Goal: Obtain resource: Download file/media

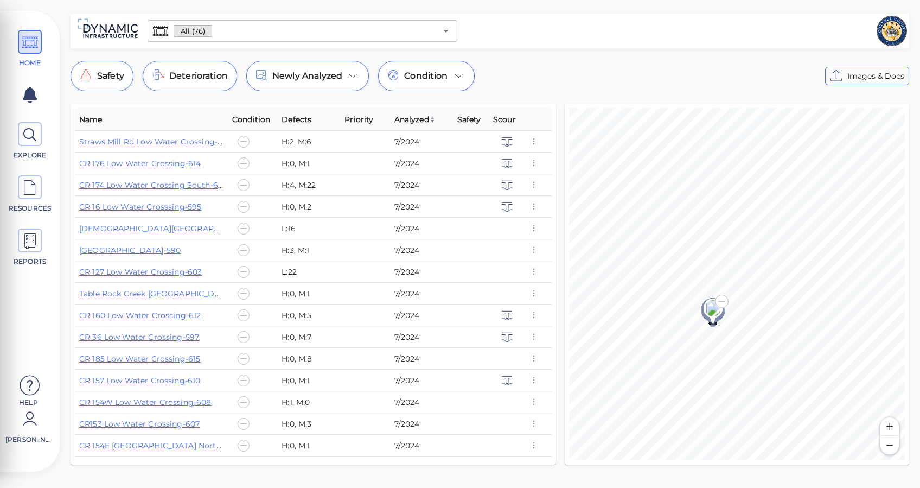
click at [303, 41] on div "All (76) ​" at bounding box center [303, 31] width 310 height 22
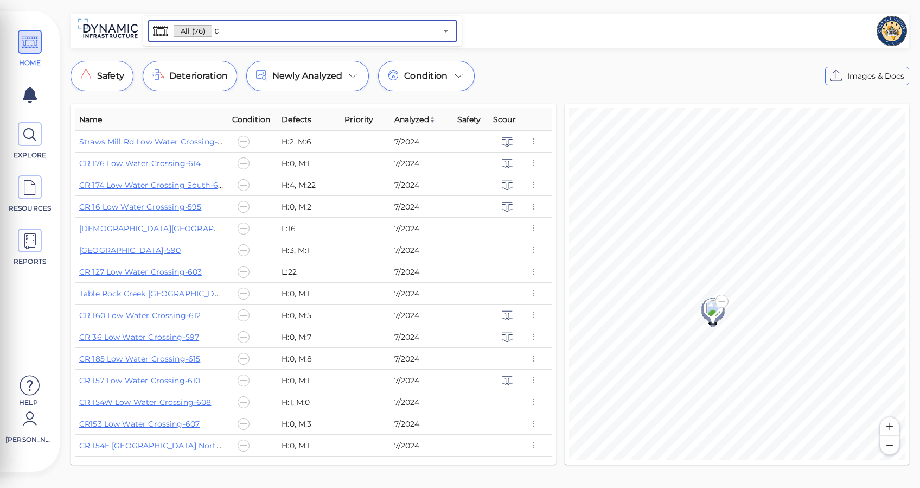
type input "c"
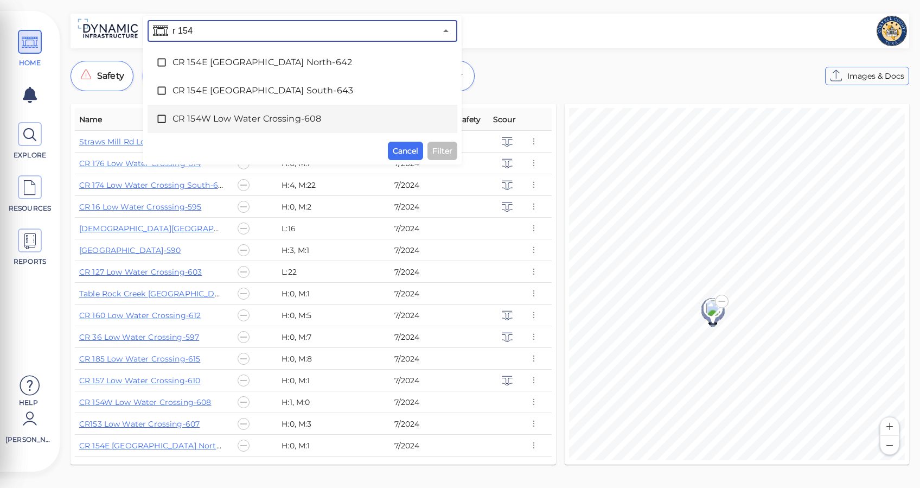
type input "r 154"
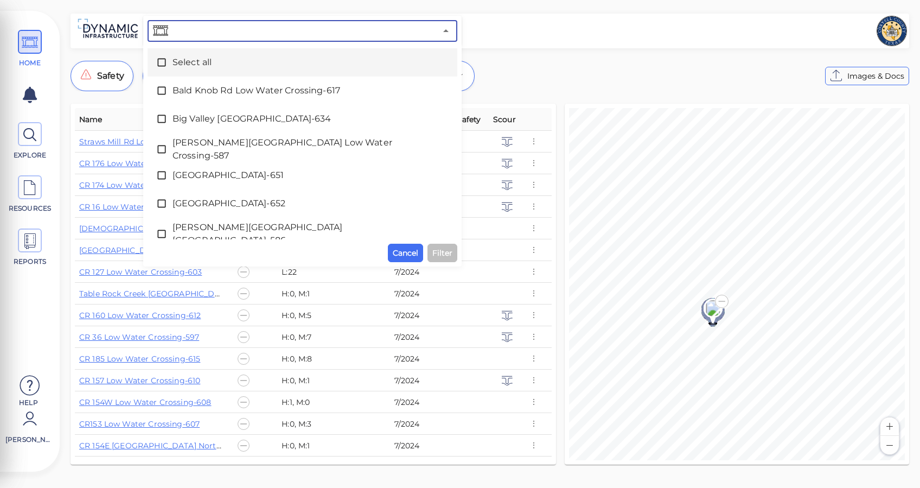
click at [272, 29] on input "text" at bounding box center [303, 30] width 266 height 15
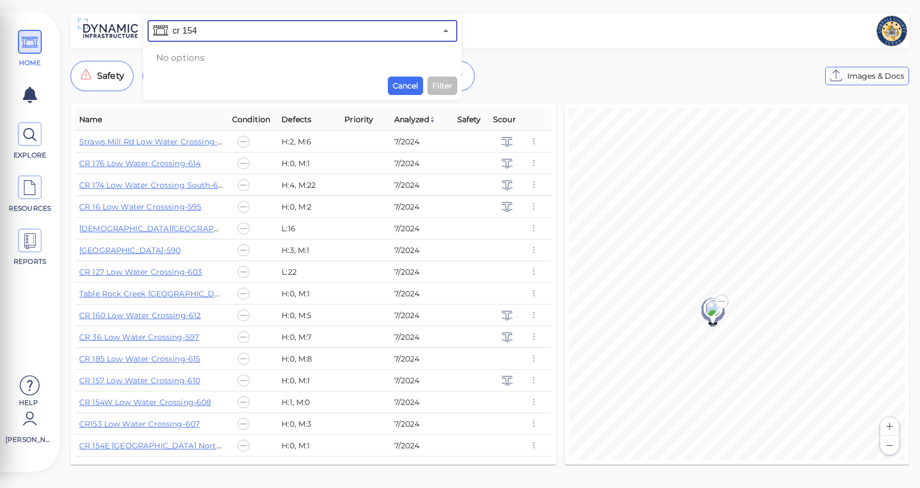
type input "cr 154"
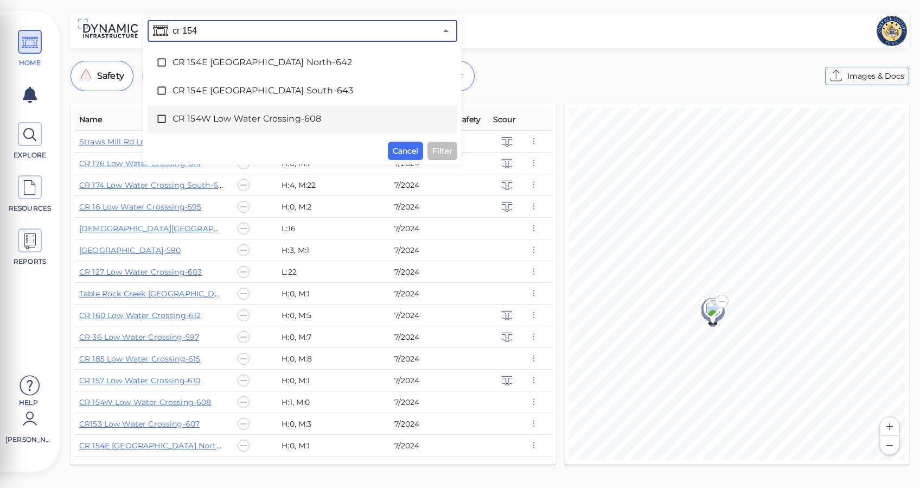
click at [328, 119] on span "CR 154W Low Water Crossing-608" at bounding box center [302, 118] width 260 height 13
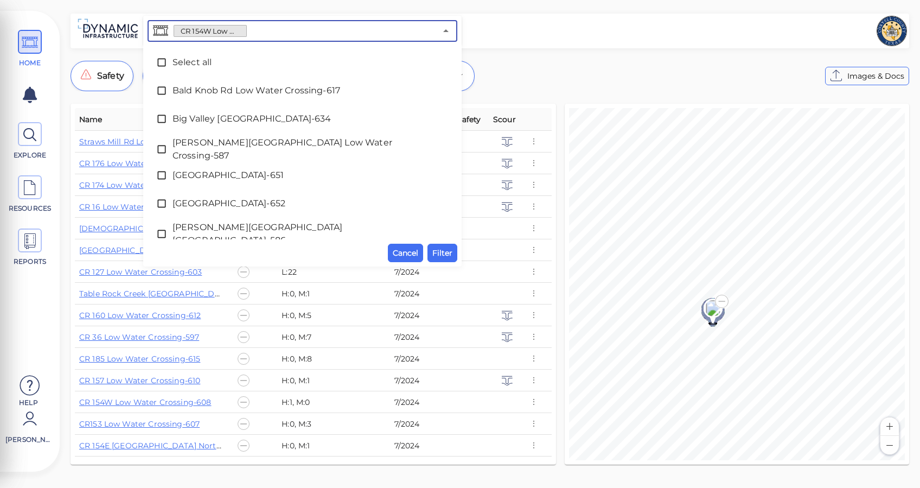
scroll to position [599, 0]
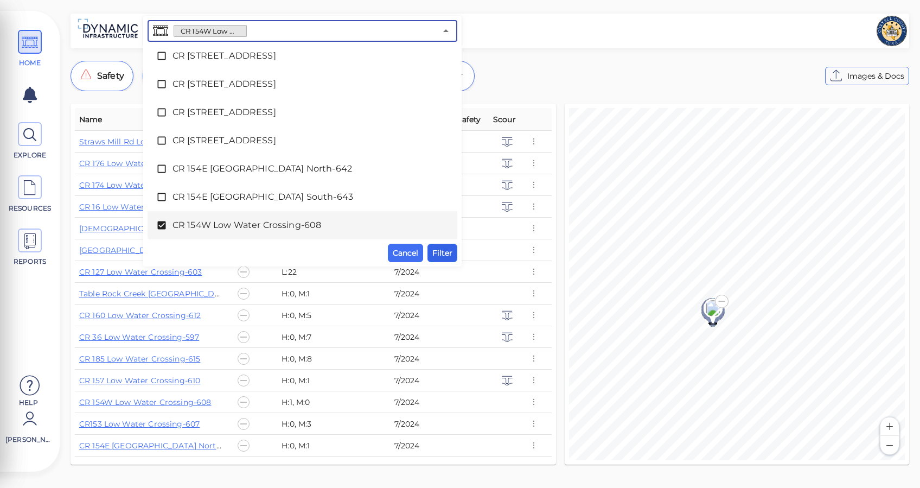
click at [445, 246] on span "Filter" at bounding box center [442, 252] width 20 height 13
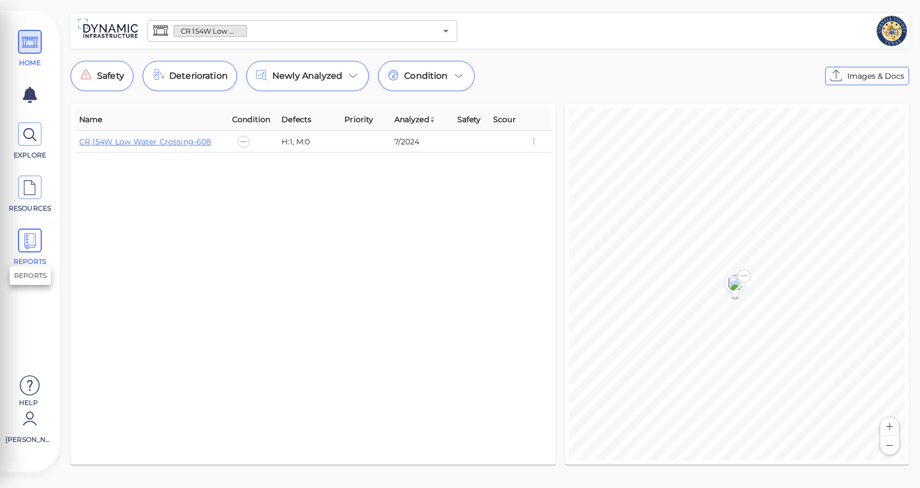
click at [22, 243] on icon at bounding box center [30, 241] width 16 height 24
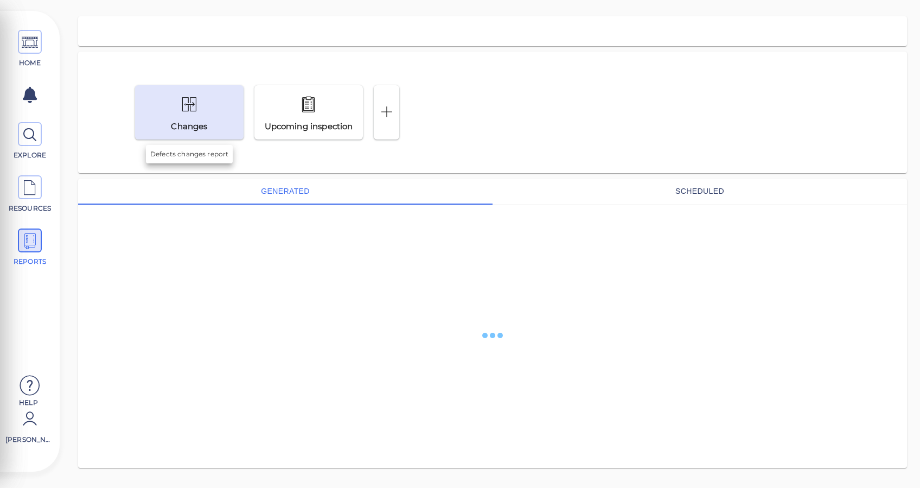
click at [195, 101] on icon at bounding box center [189, 104] width 17 height 25
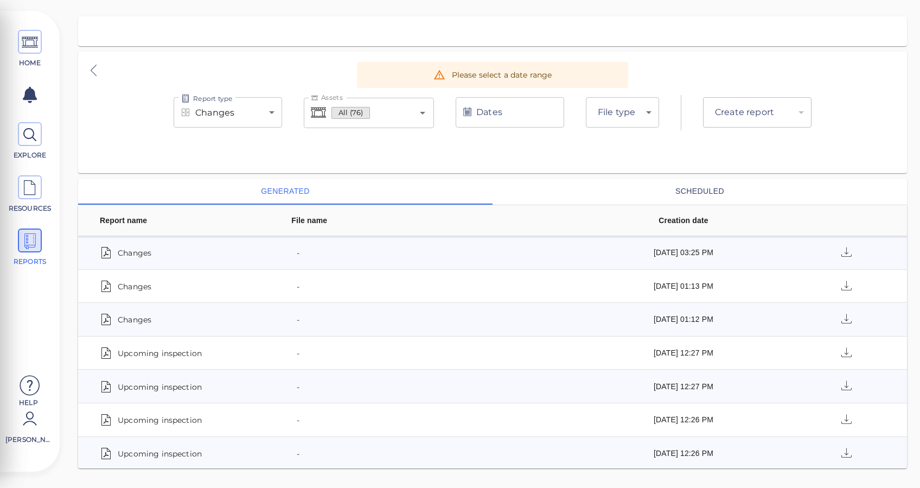
type input "pdf"
click at [43, 47] on span "HOME" at bounding box center [29, 49] width 49 height 38
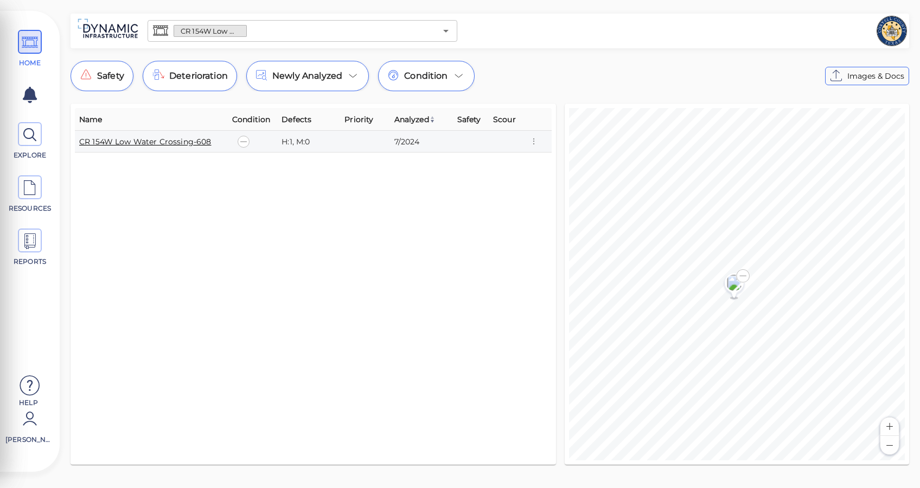
click at [161, 141] on link "CR 154W Low Water Crossing-608" at bounding box center [145, 142] width 132 height 10
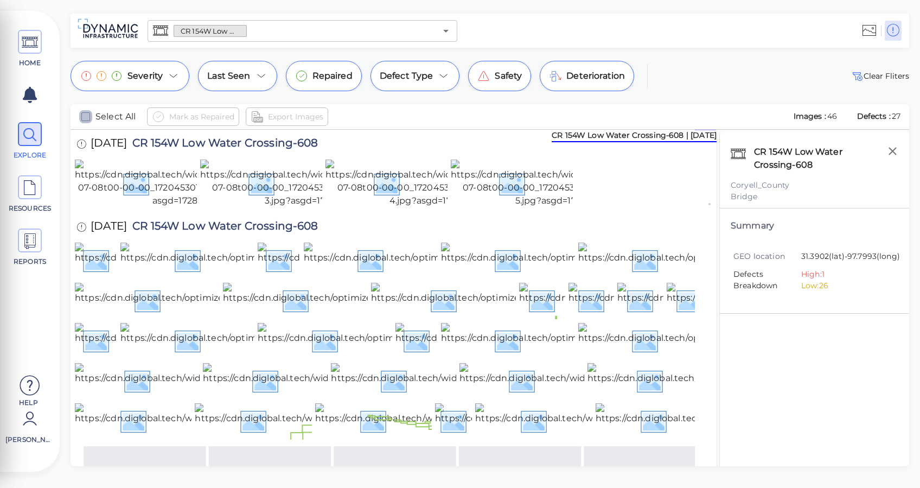
click at [85, 117] on icon "checkbox" at bounding box center [85, 116] width 13 height 13
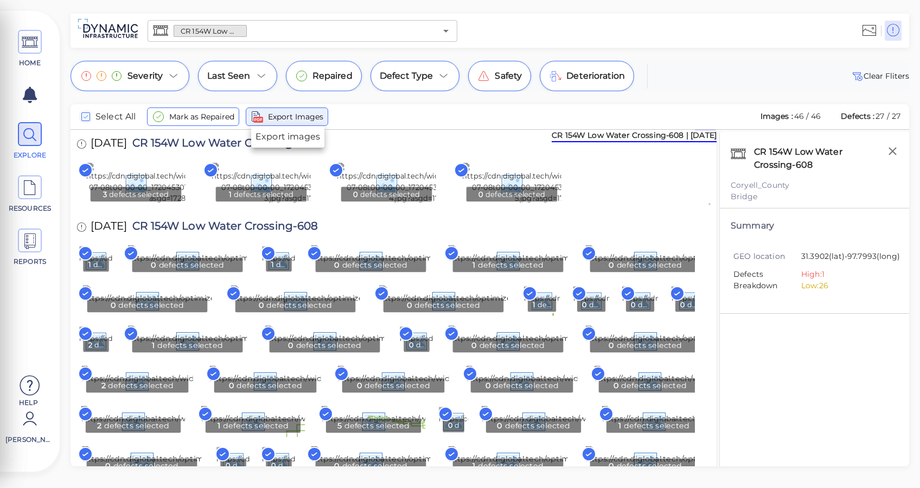
click at [288, 118] on span "Export Images" at bounding box center [295, 116] width 55 height 13
click at [656, 209] on div "3 defects selected 1 defects selected 0 defects selected 0 defects selected" at bounding box center [393, 183] width 637 height 49
click at [22, 240] on icon at bounding box center [30, 241] width 16 height 24
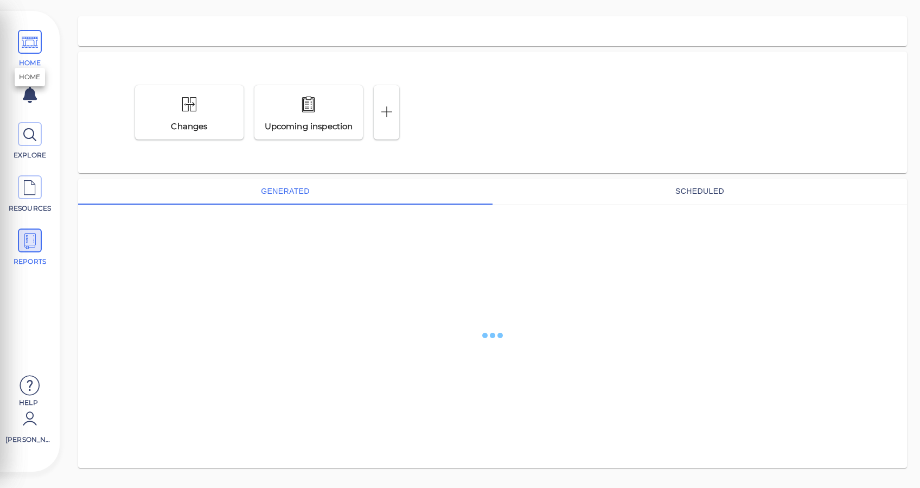
click at [24, 41] on icon at bounding box center [30, 42] width 16 height 24
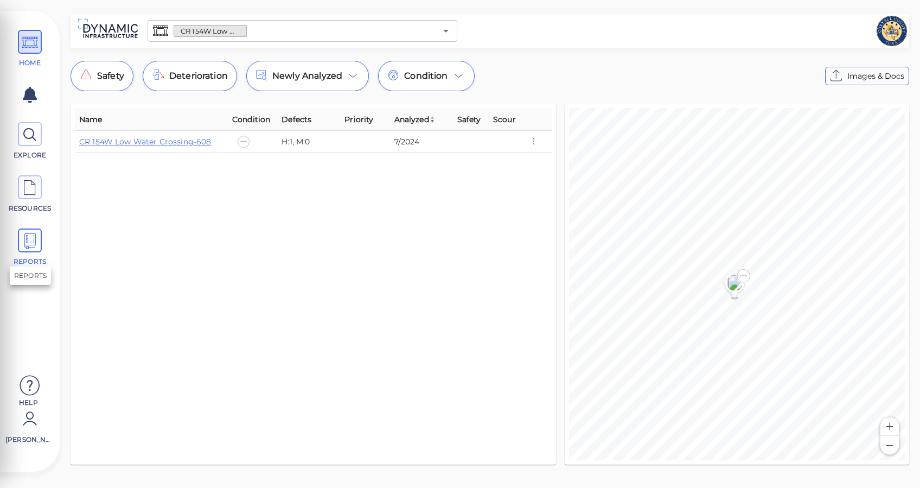
click at [31, 240] on icon at bounding box center [30, 241] width 16 height 24
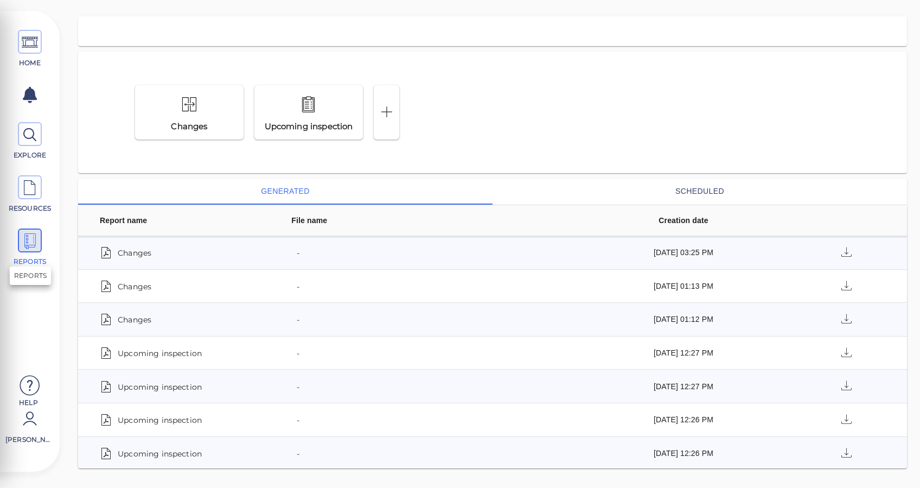
click at [25, 238] on icon at bounding box center [30, 241] width 16 height 24
click at [37, 136] on icon at bounding box center [30, 135] width 16 height 24
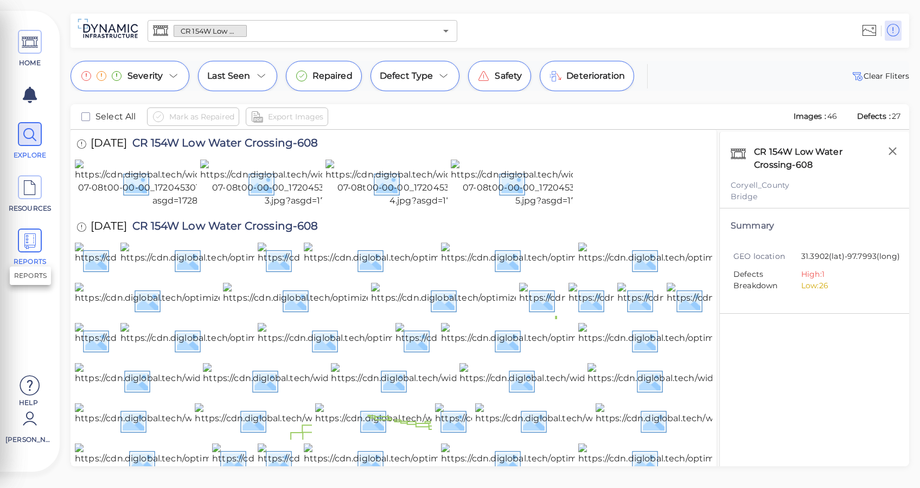
click at [28, 254] on span "REPORTS" at bounding box center [29, 247] width 49 height 38
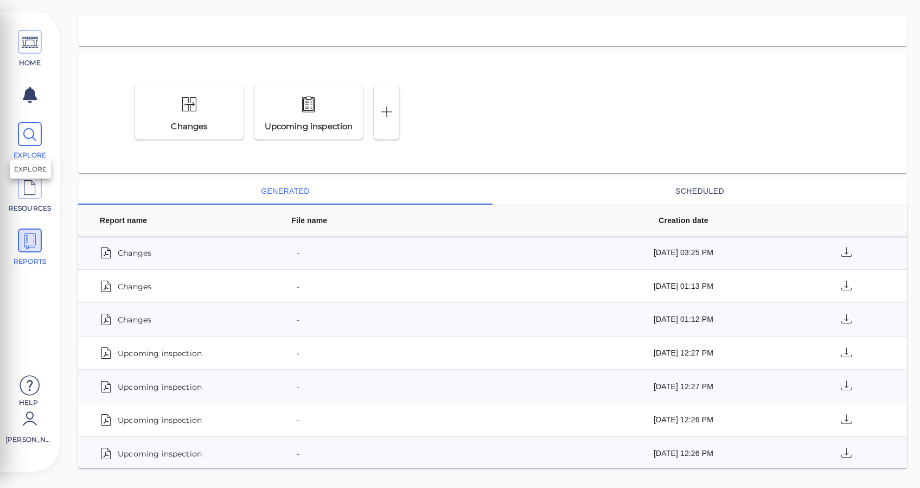
click at [37, 128] on icon at bounding box center [30, 135] width 16 height 24
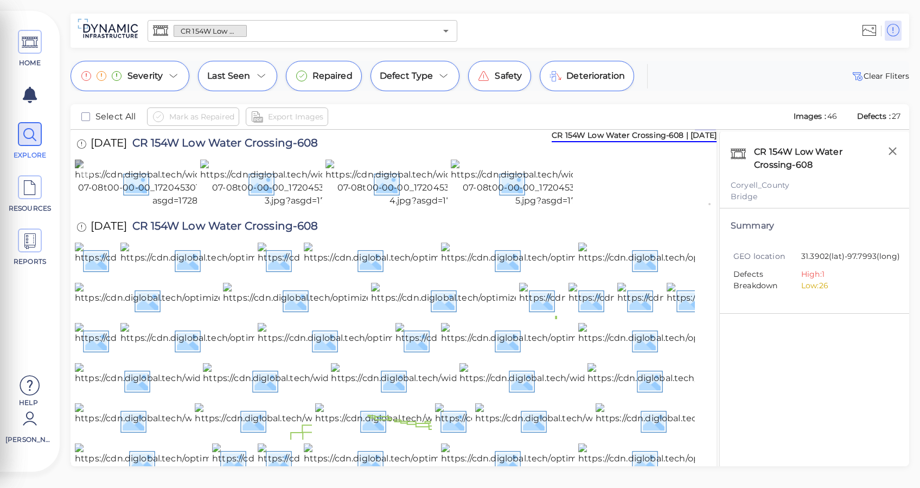
click at [124, 207] on img at bounding box center [175, 183] width 200 height 48
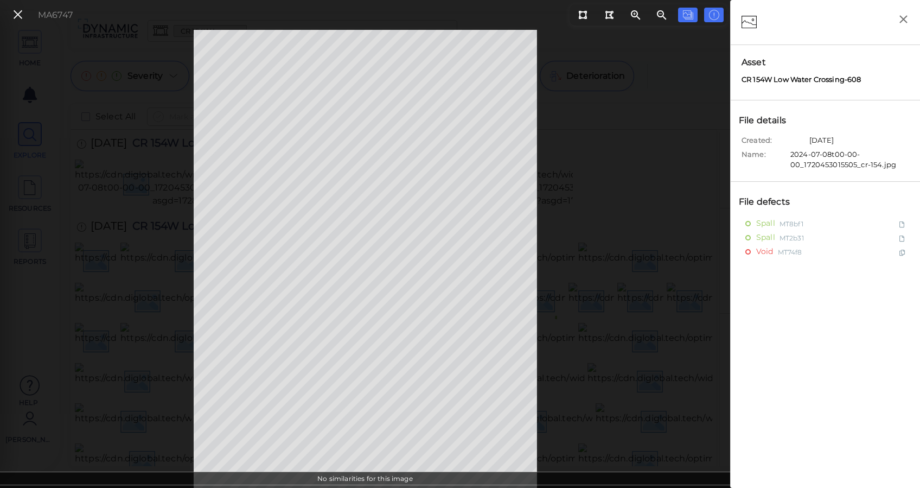
click at [28, 18] on div "MA6747" at bounding box center [40, 14] width 75 height 23
click at [9, 18] on button at bounding box center [18, 15] width 18 height 16
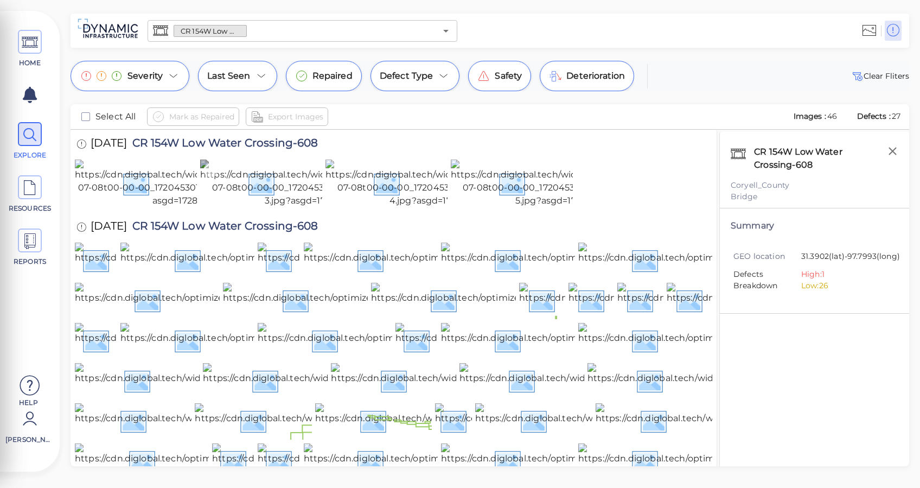
click at [261, 207] on img at bounding box center [300, 183] width 200 height 48
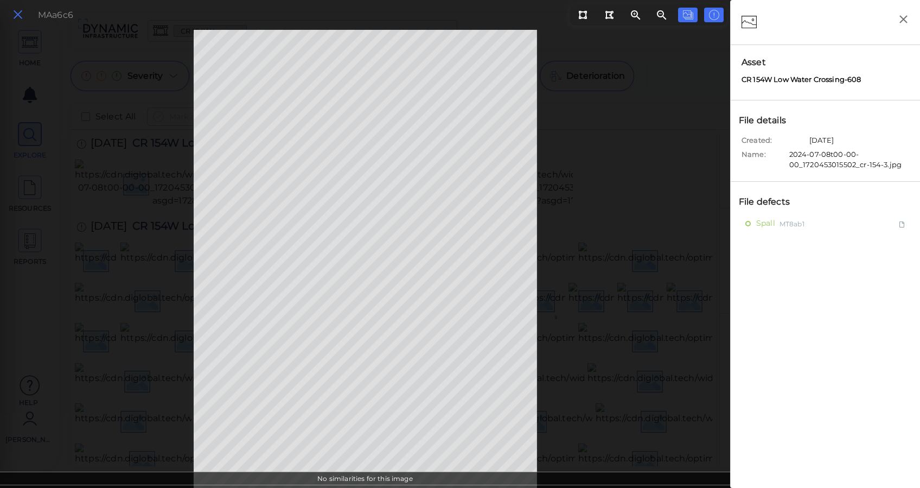
click at [11, 16] on button at bounding box center [18, 15] width 18 height 16
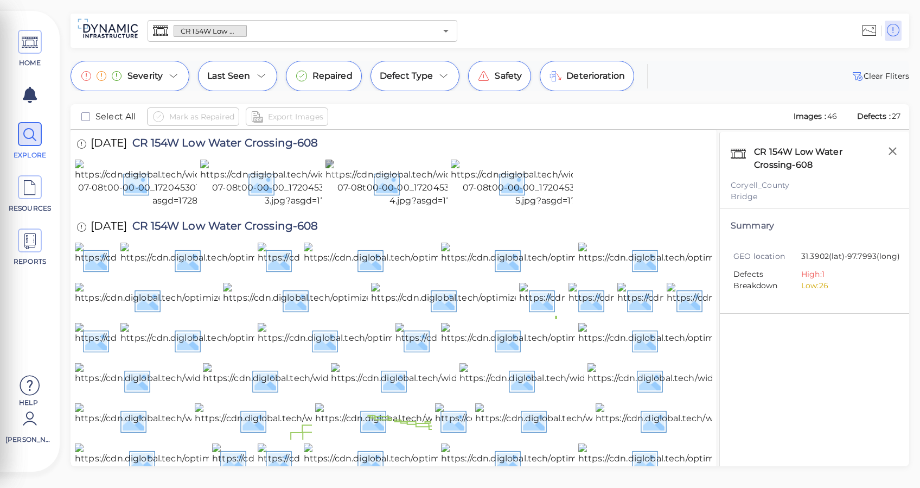
click at [436, 207] on img at bounding box center [425, 183] width 200 height 48
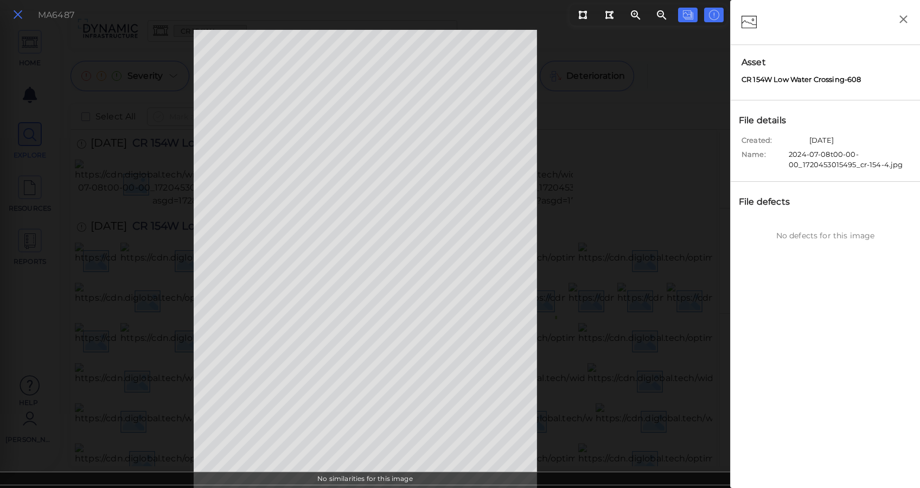
click at [10, 15] on button at bounding box center [18, 15] width 18 height 16
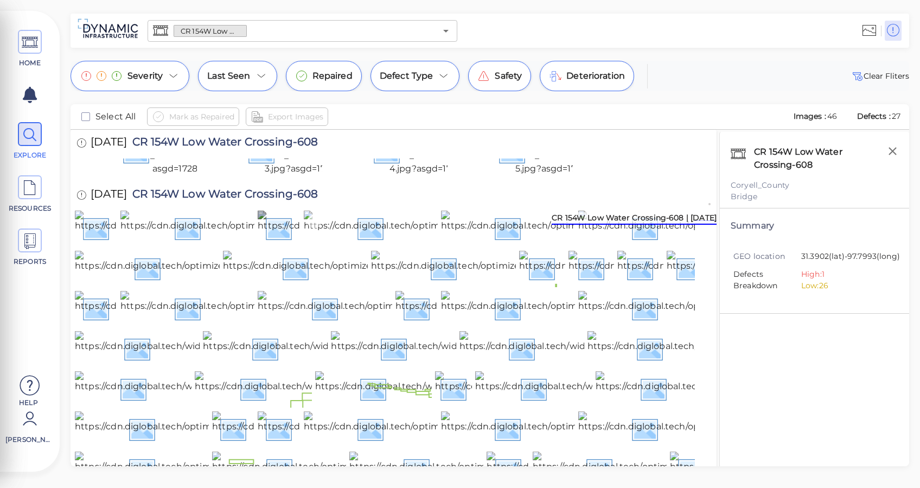
scroll to position [144, 0]
click at [166, 245] on img at bounding box center [317, 227] width 395 height 35
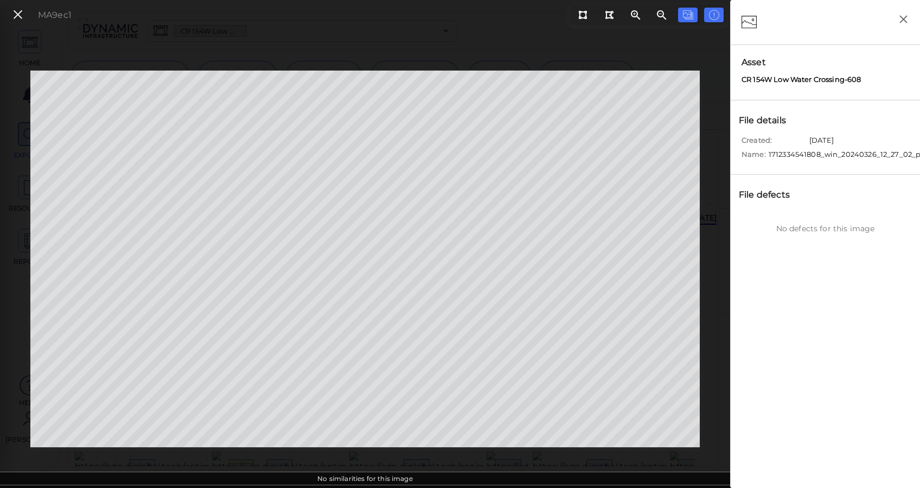
click at [18, 20] on icon at bounding box center [18, 15] width 12 height 15
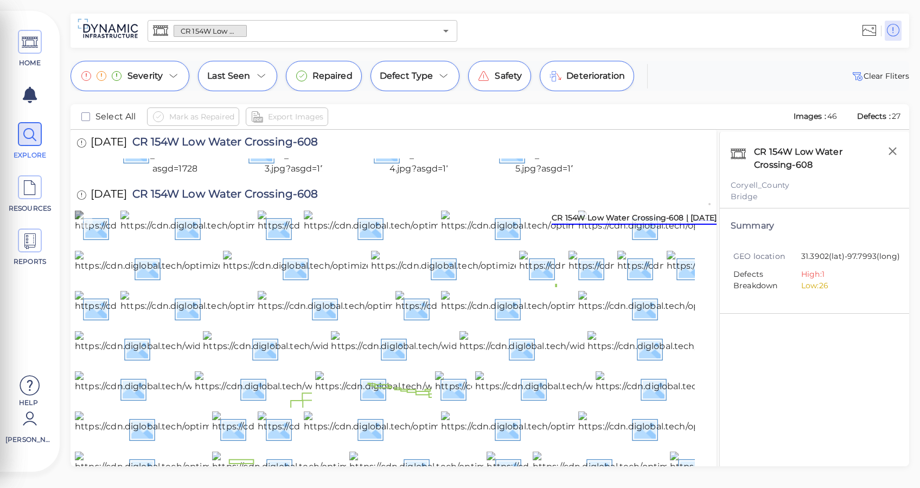
click at [93, 245] on img at bounding box center [267, 227] width 385 height 35
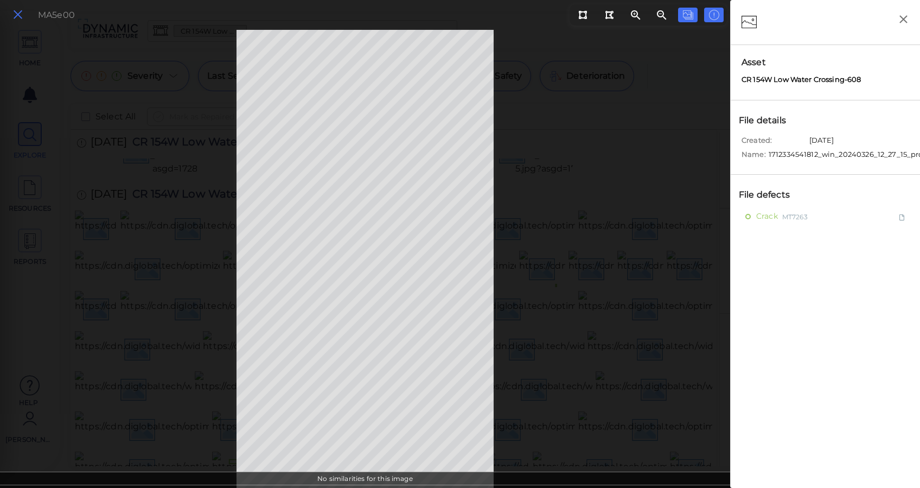
click at [17, 12] on icon at bounding box center [18, 15] width 12 height 15
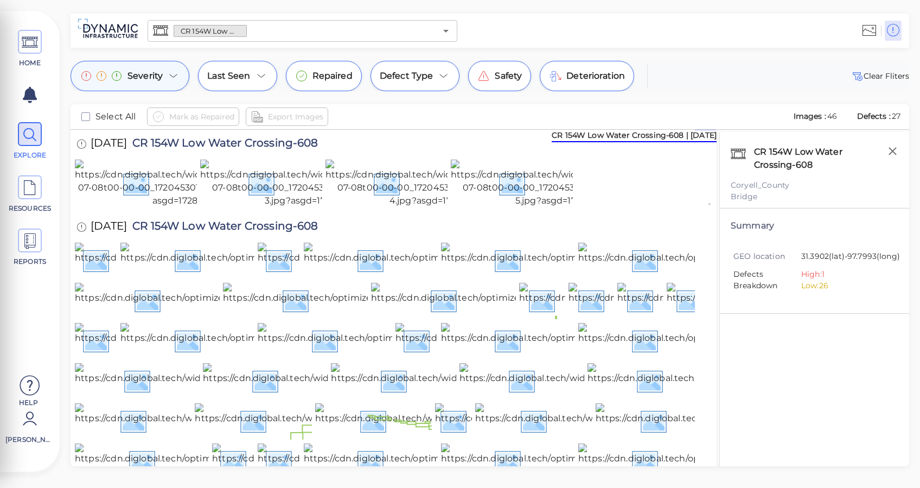
click at [152, 74] on span "Severity" at bounding box center [144, 75] width 35 height 13
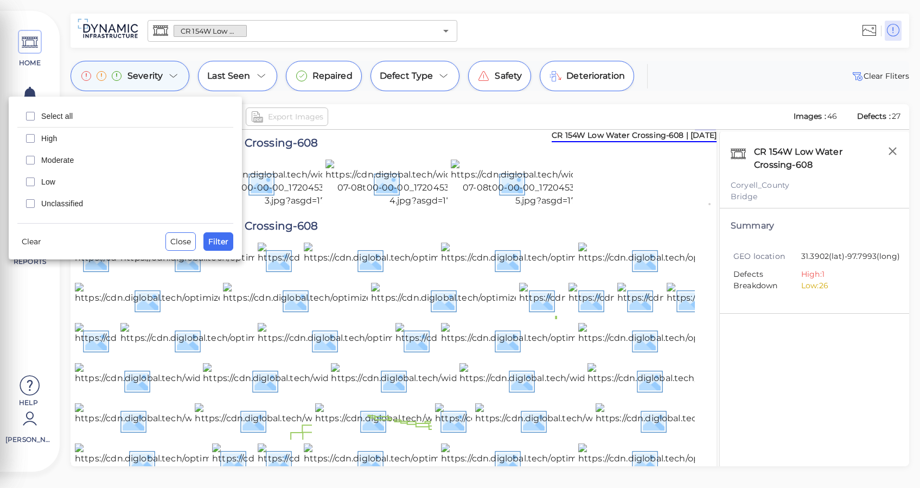
click at [152, 74] on div at bounding box center [460, 244] width 920 height 488
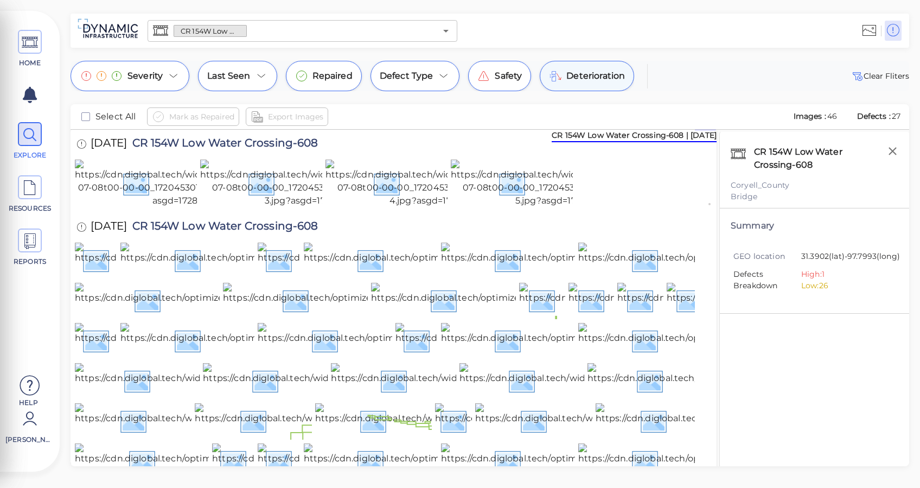
click at [585, 75] on span "Deterioration" at bounding box center [595, 75] width 59 height 13
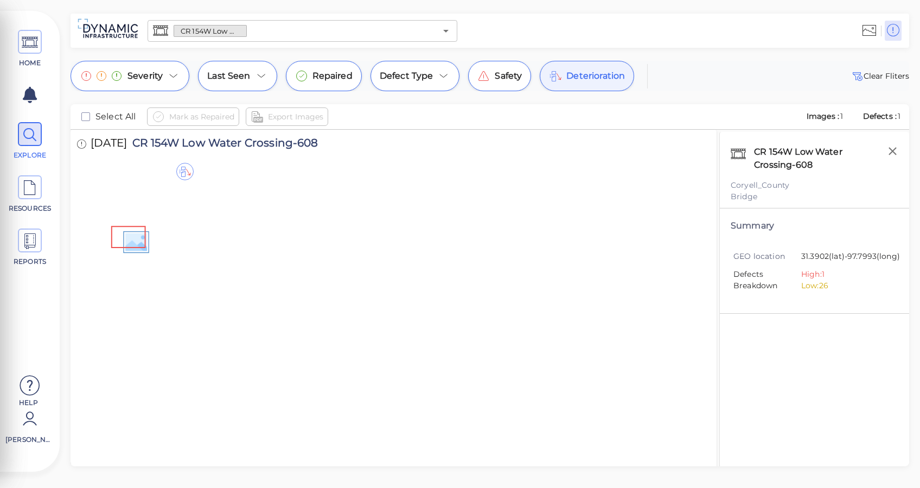
click at [133, 207] on img at bounding box center [175, 183] width 200 height 48
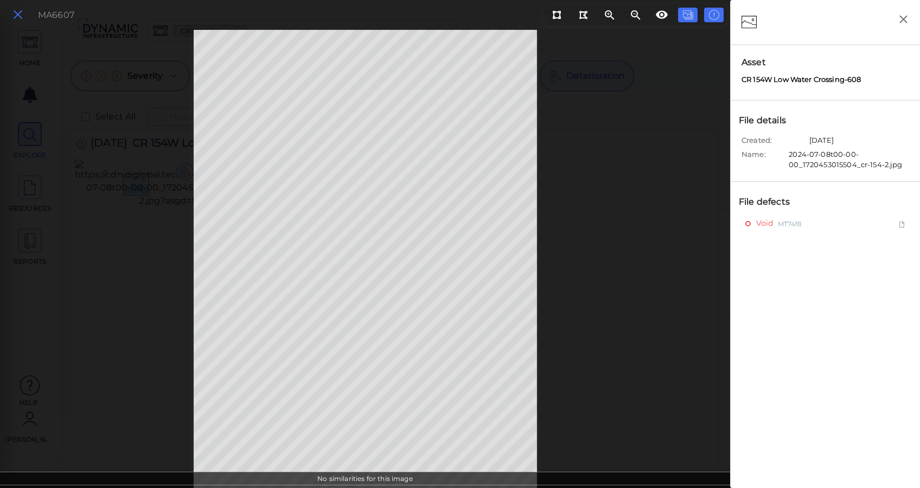
click at [20, 20] on icon at bounding box center [18, 15] width 12 height 15
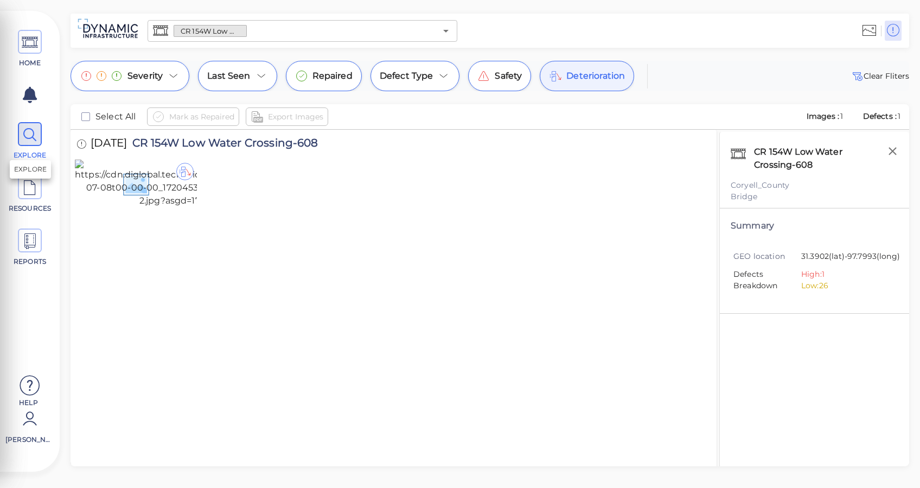
click at [30, 136] on icon at bounding box center [30, 135] width 16 height 24
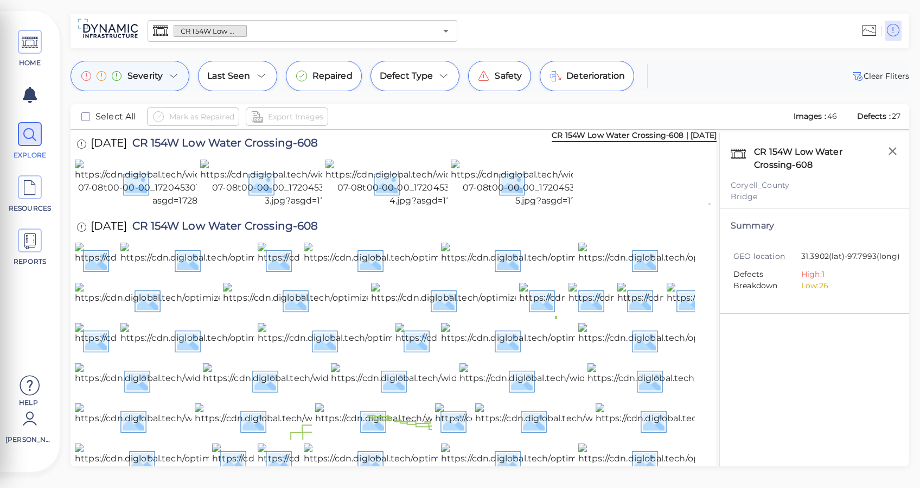
click at [127, 71] on span "Severity" at bounding box center [144, 75] width 35 height 13
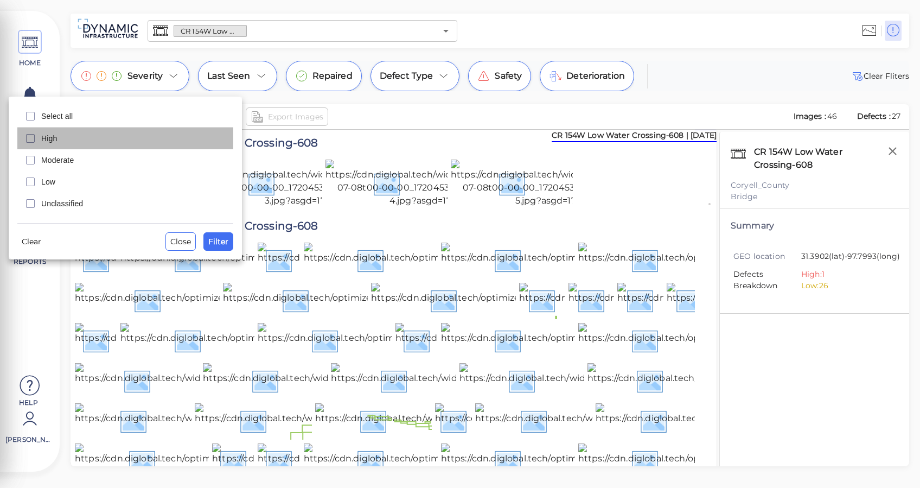
click at [56, 136] on span "High" at bounding box center [134, 138] width 186 height 11
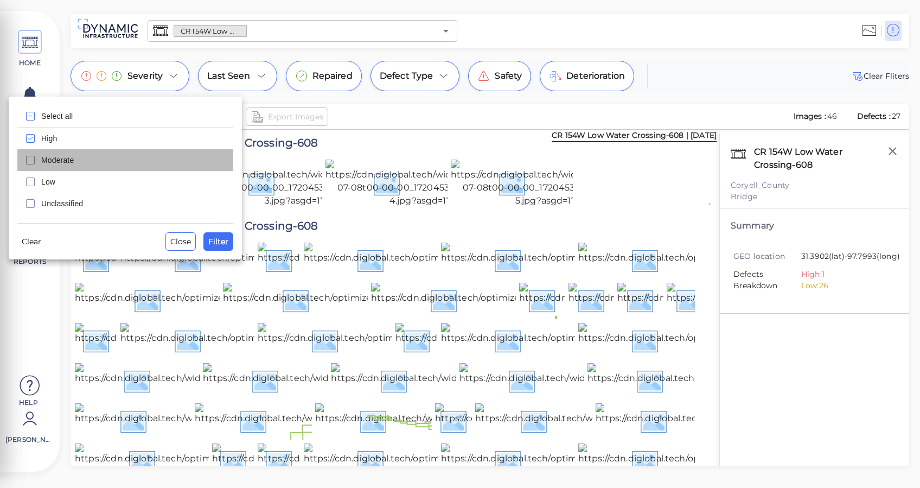
click at [59, 154] on div "Moderate" at bounding box center [125, 160] width 216 height 22
click at [219, 239] on span "Filter" at bounding box center [218, 241] width 20 height 13
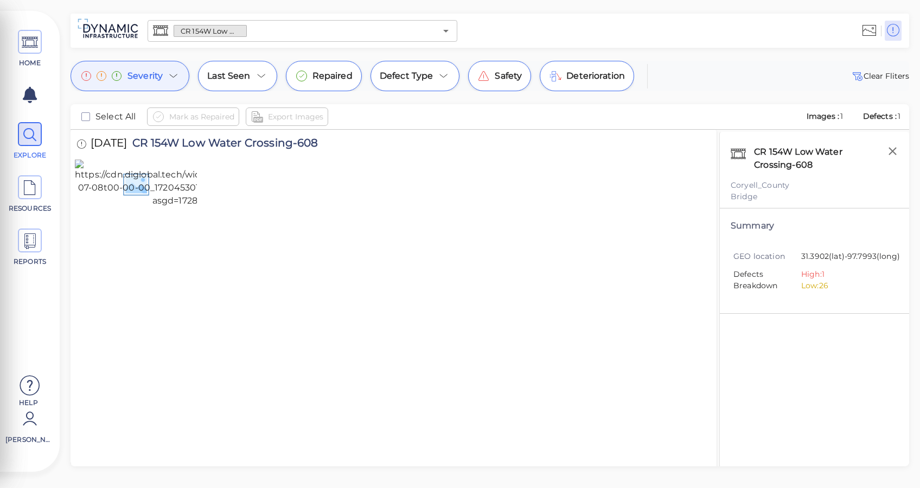
click at [146, 87] on div "Severity" at bounding box center [130, 76] width 119 height 30
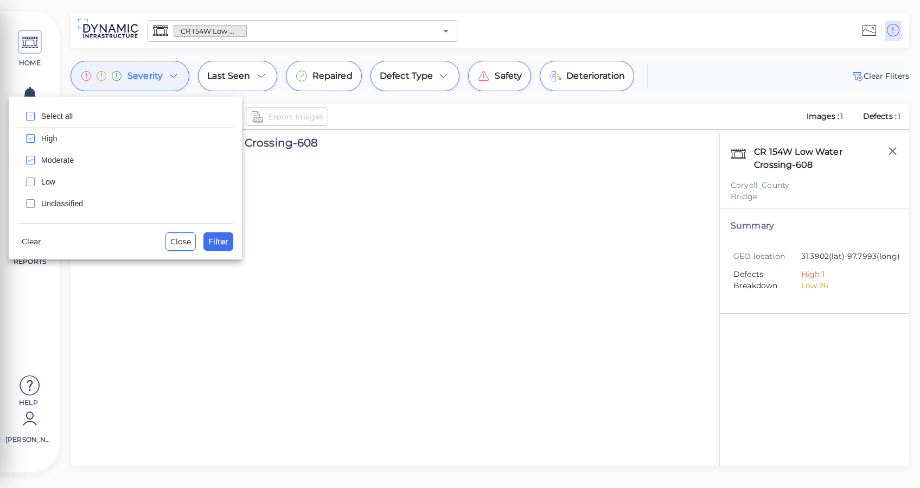
click at [49, 130] on div "High" at bounding box center [125, 138] width 216 height 22
click at [56, 157] on span "Moderate" at bounding box center [134, 160] width 186 height 11
click at [221, 235] on span "Filter" at bounding box center [218, 241] width 20 height 13
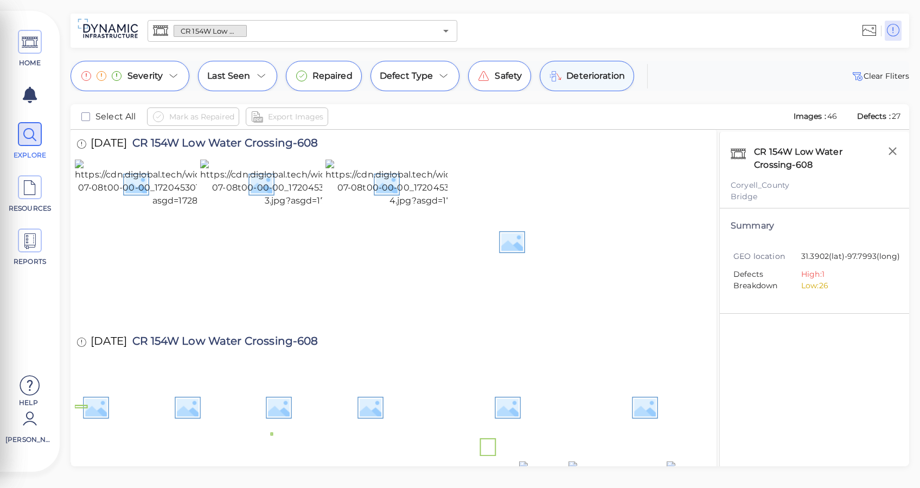
click at [577, 74] on span "Deterioration" at bounding box center [595, 75] width 59 height 13
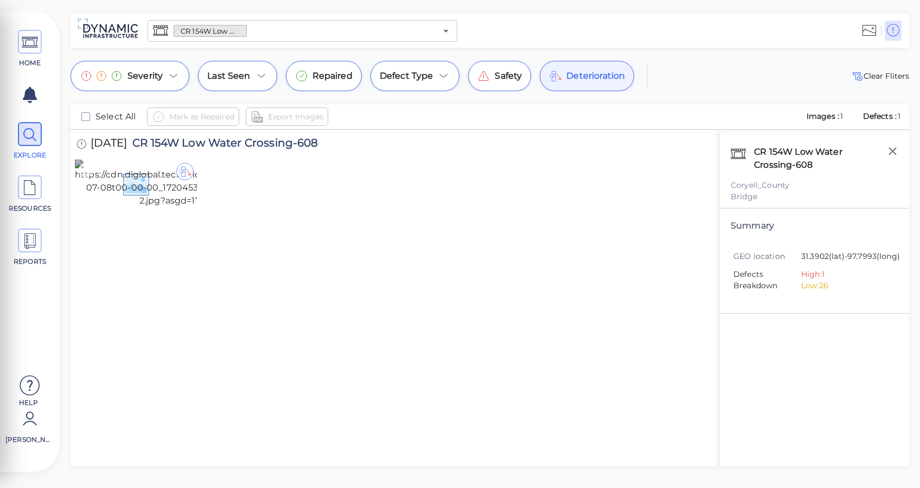
click at [163, 207] on img at bounding box center [175, 183] width 200 height 48
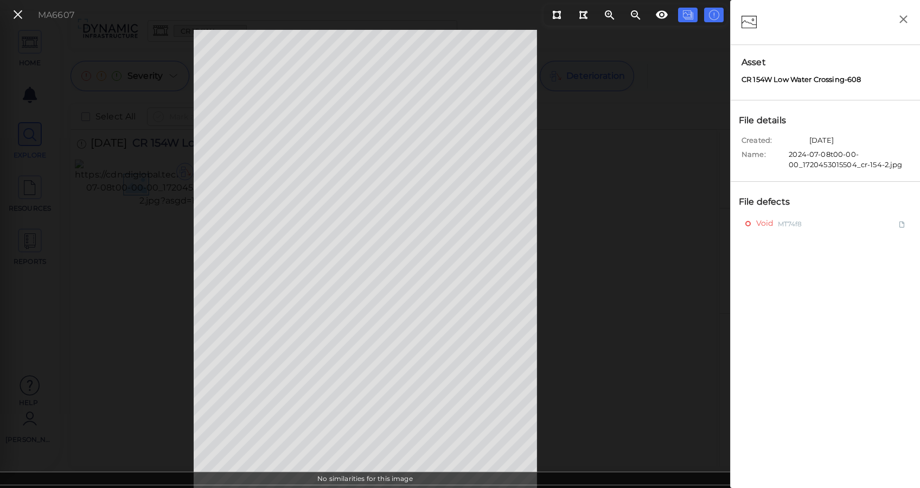
click at [157, 126] on div "MA6607" at bounding box center [365, 259] width 730 height 458
click at [9, 22] on button at bounding box center [18, 15] width 18 height 16
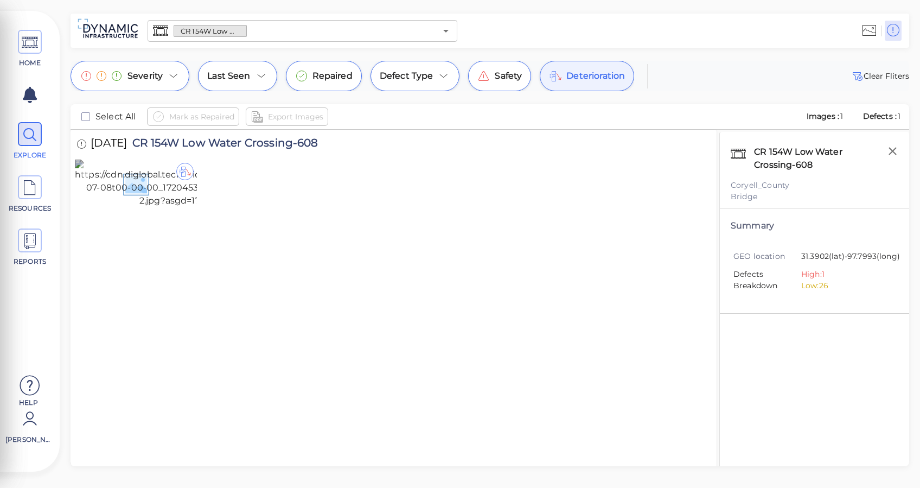
click at [152, 207] on img at bounding box center [175, 183] width 200 height 48
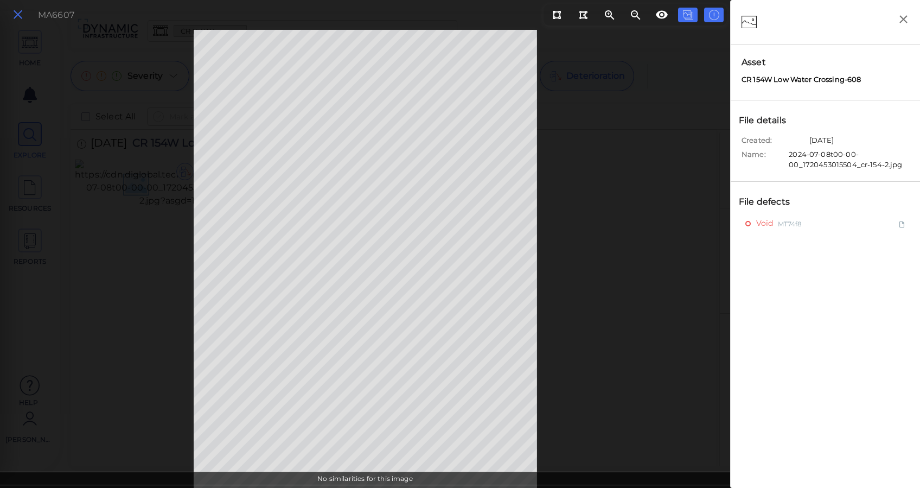
click at [12, 20] on icon at bounding box center [18, 15] width 12 height 15
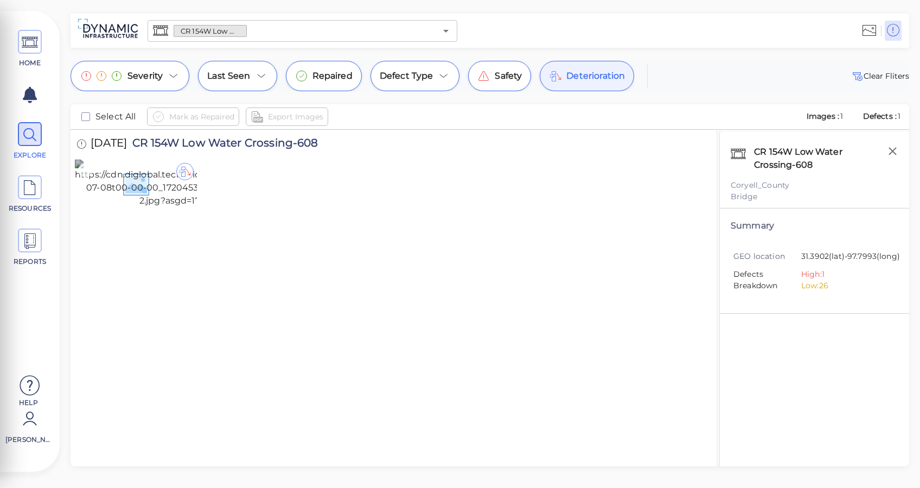
click at [85, 163] on icon at bounding box center [85, 170] width 15 height 15
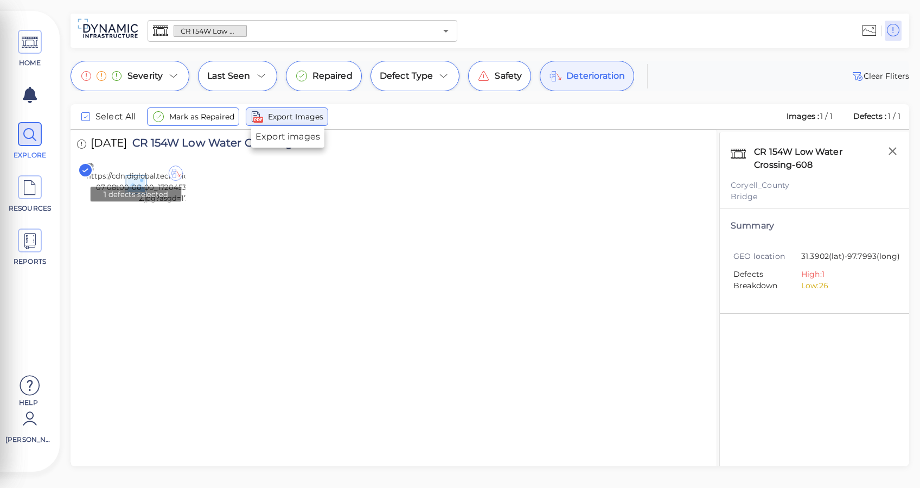
click at [281, 120] on span "Export Images" at bounding box center [295, 116] width 55 height 13
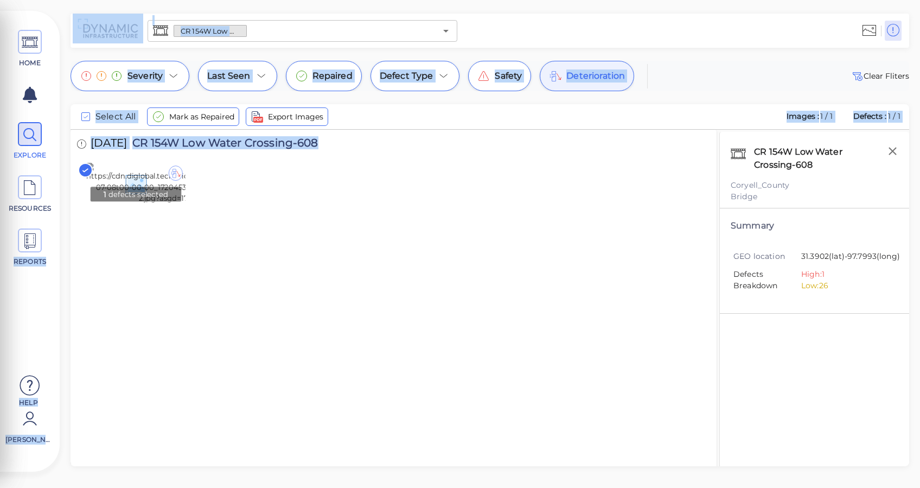
click at [59, 221] on div "HOME EXPLORE RESOURCES REPORTS Help [PERSON_NAME] How to My Display Settings Hi…" at bounding box center [460, 244] width 920 height 488
click at [27, 237] on icon at bounding box center [30, 241] width 16 height 24
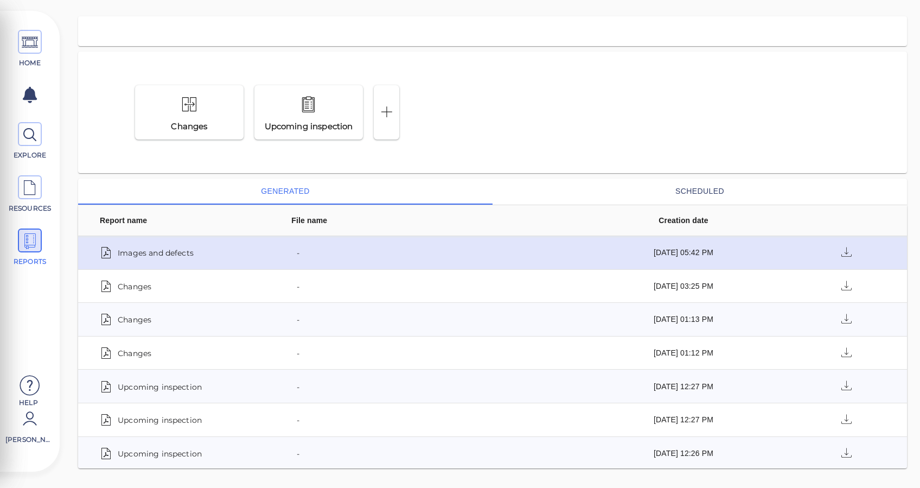
click at [172, 240] on td "Images and defects" at bounding box center [173, 253] width 191 height 34
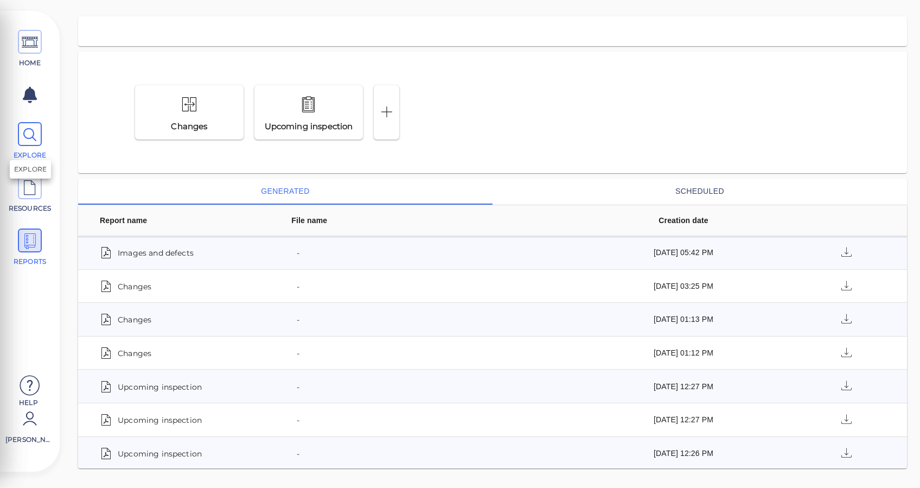
click at [35, 123] on icon at bounding box center [30, 135] width 16 height 24
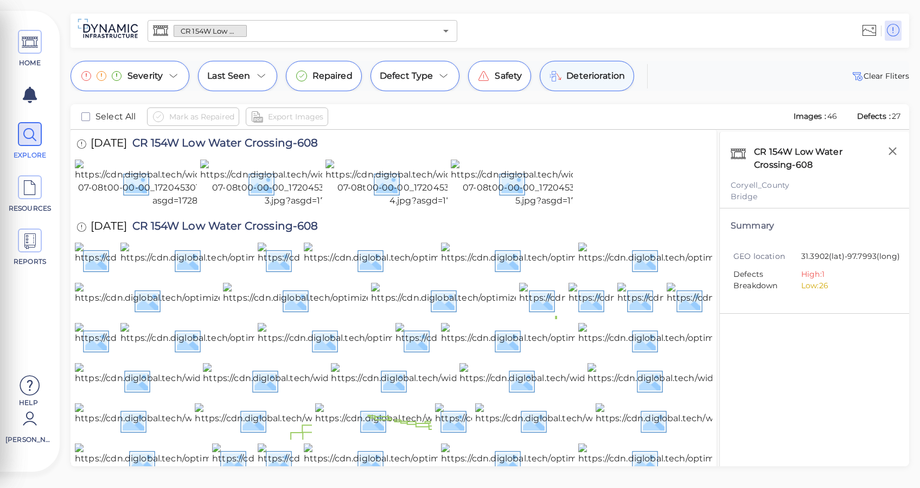
click at [611, 69] on span "Deterioration" at bounding box center [595, 75] width 59 height 13
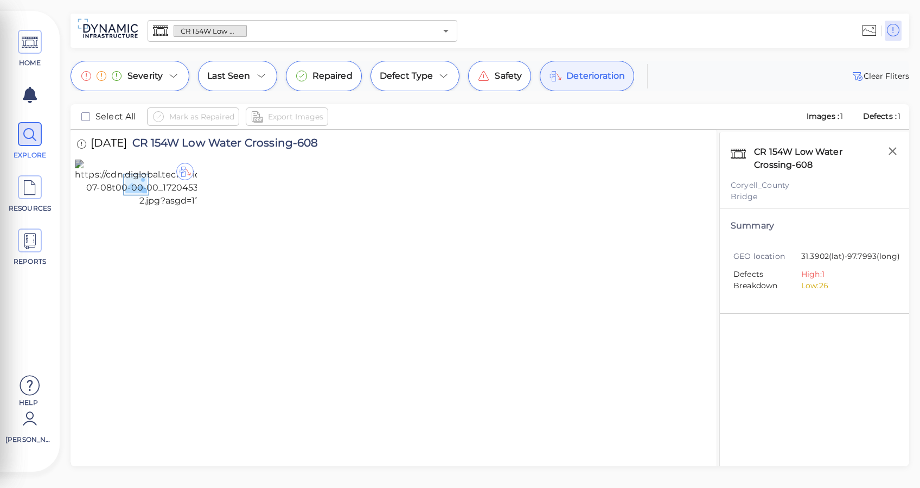
click at [182, 207] on img at bounding box center [175, 183] width 200 height 48
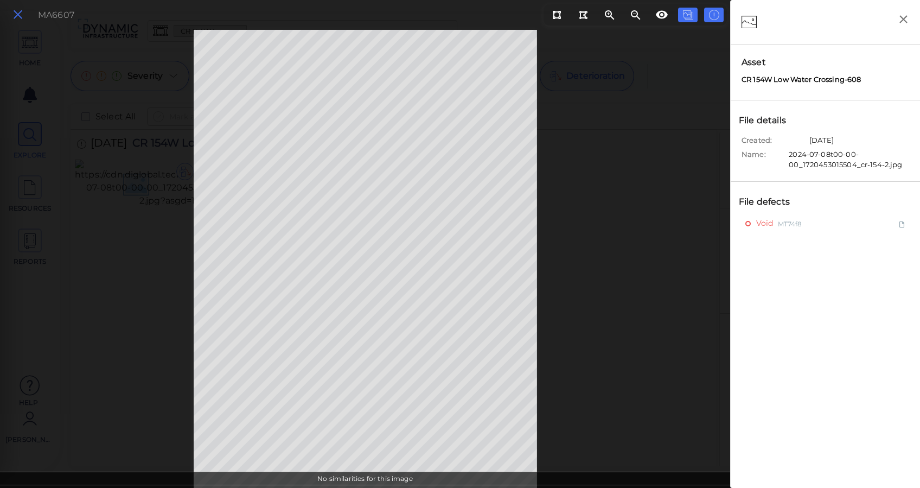
click at [20, 16] on icon at bounding box center [18, 15] width 12 height 15
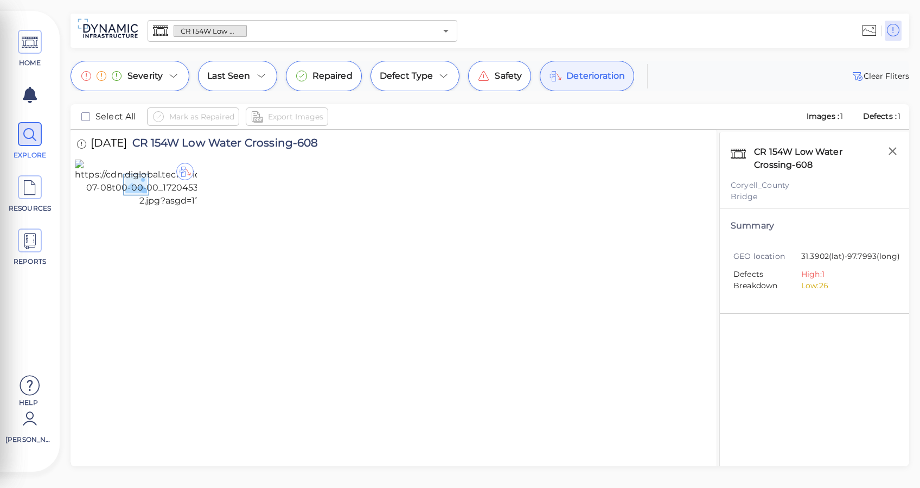
click at [596, 74] on span "Deterioration" at bounding box center [595, 75] width 59 height 13
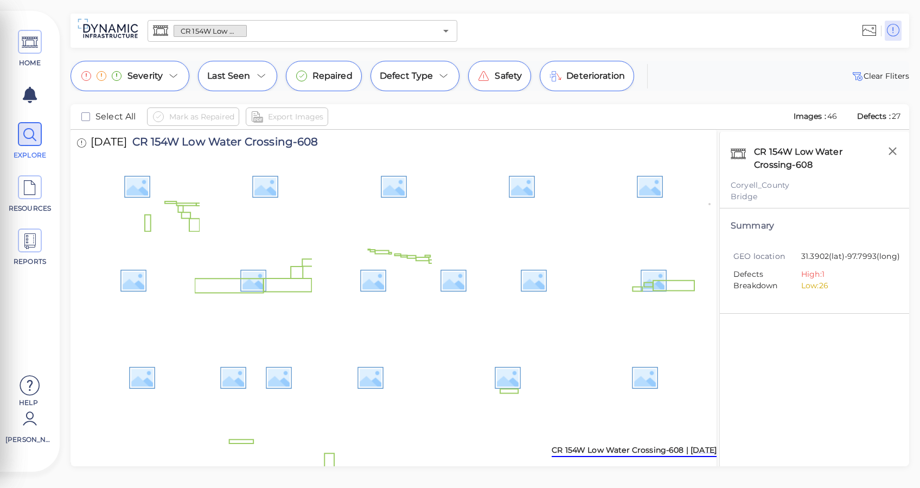
scroll to position [504, 0]
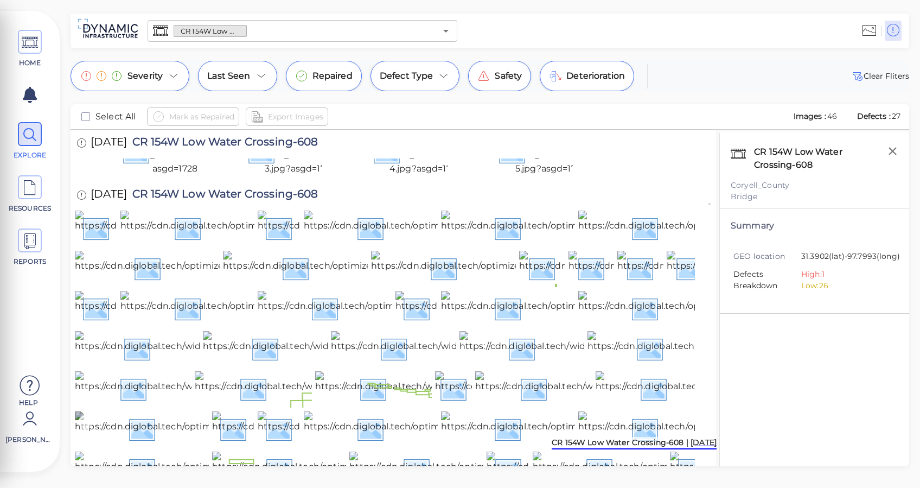
click at [161, 411] on img at bounding box center [273, 428] width 397 height 35
